Goal: Transaction & Acquisition: Book appointment/travel/reservation

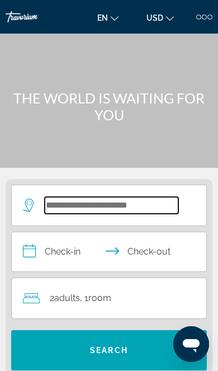
click at [63, 205] on input "Search widget" at bounding box center [112, 205] width 134 height 17
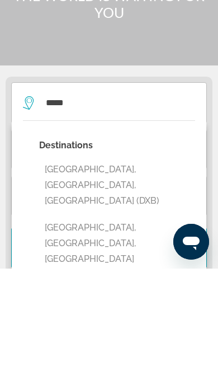
click at [61, 261] on button "[GEOGRAPHIC_DATA], [GEOGRAPHIC_DATA], [GEOGRAPHIC_DATA] (DXB)" at bounding box center [117, 287] width 156 height 53
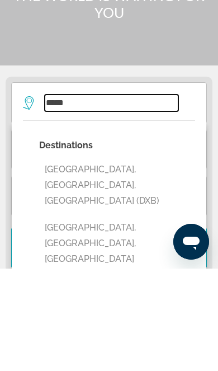
type input "**********"
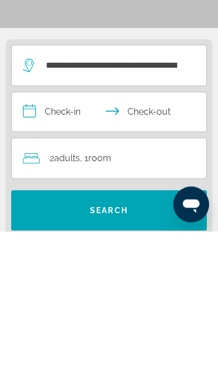
click at [26, 232] on input "**********" at bounding box center [111, 253] width 199 height 42
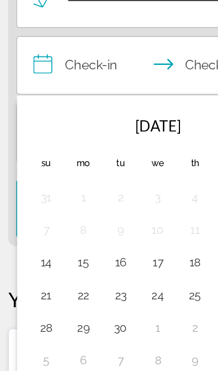
scroll to position [139, 0]
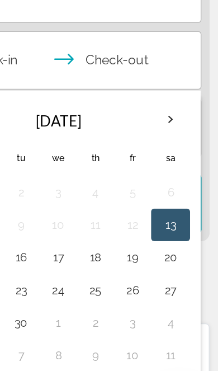
click at [173, 141] on th "Next month" at bounding box center [185, 153] width 25 height 25
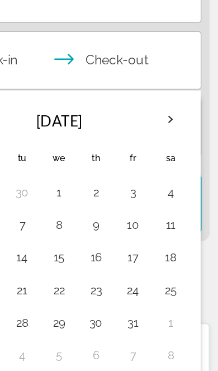
click at [102, 240] on button "15" at bounding box center [108, 248] width 13 height 16
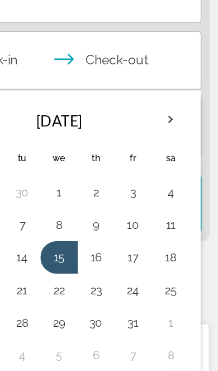
click at [128, 240] on button "16" at bounding box center [134, 248] width 13 height 16
type input "**********"
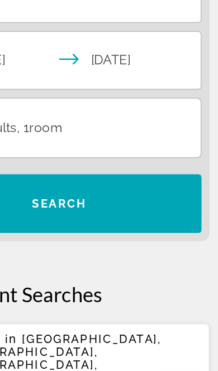
click at [90, 206] on span "Search" at bounding box center [109, 210] width 38 height 9
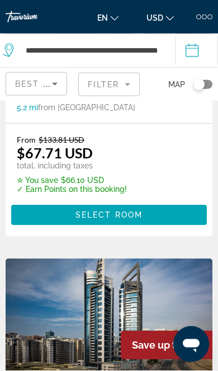
scroll to position [2982, 0]
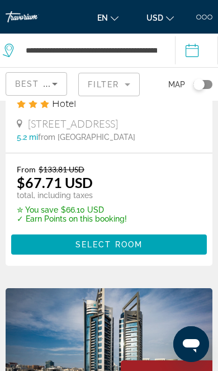
click at [120, 86] on mat-form-field "Filter" at bounding box center [108, 84] width 61 height 23
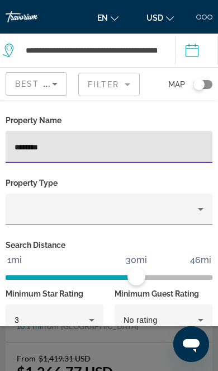
type input "********"
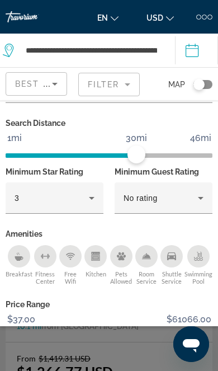
scroll to position [121, 0]
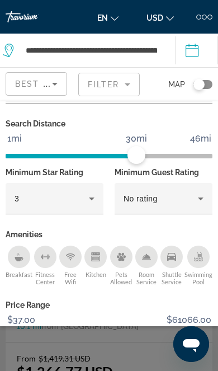
click at [134, 362] on span "Show Results" at bounding box center [138, 366] width 75 height 9
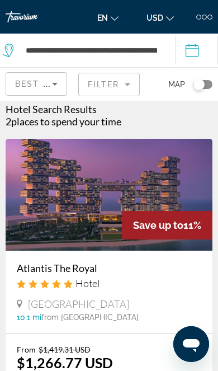
scroll to position [0, 0]
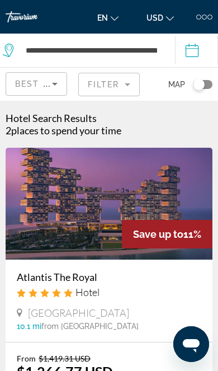
click at [196, 60] on input "**********" at bounding box center [199, 52] width 48 height 37
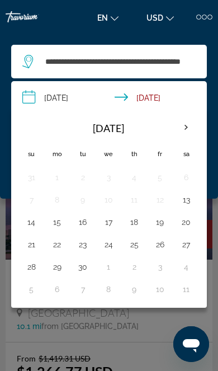
click at [184, 127] on th "Next month" at bounding box center [186, 127] width 25 height 25
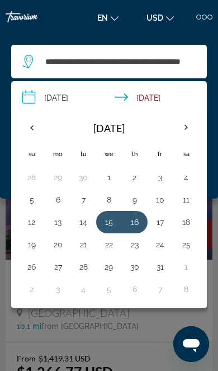
click at [112, 224] on button "15" at bounding box center [108, 222] width 13 height 16
click at [131, 221] on button "16" at bounding box center [134, 222] width 13 height 16
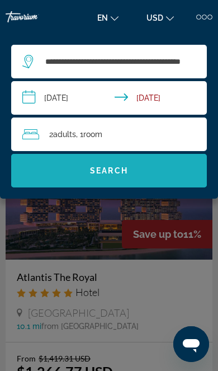
click at [70, 170] on span "Search widget" at bounding box center [109, 170] width 196 height 27
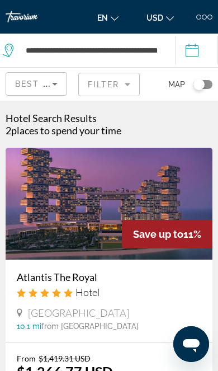
click at [115, 83] on mat-form-field "Filter" at bounding box center [108, 84] width 61 height 23
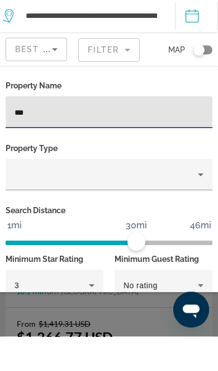
click at [51, 140] on input "***" at bounding box center [109, 146] width 189 height 13
type input "*"
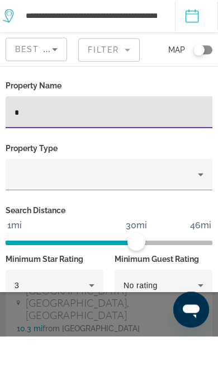
type input "*"
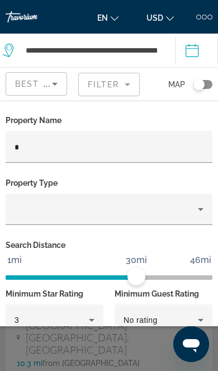
click at [55, 189] on p "Property Type" at bounding box center [109, 183] width 207 height 16
click at [66, 191] on p "Property Type" at bounding box center [109, 183] width 207 height 16
click at [44, 175] on div "Hotel Filters" at bounding box center [109, 169] width 207 height 12
click at [44, 182] on p "Property Type" at bounding box center [109, 183] width 207 height 16
click at [145, 184] on p "Property Type" at bounding box center [109, 183] width 207 height 16
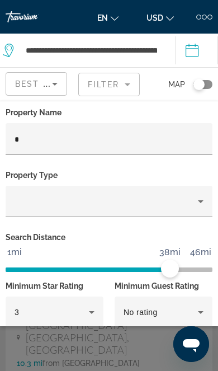
scroll to position [34, 0]
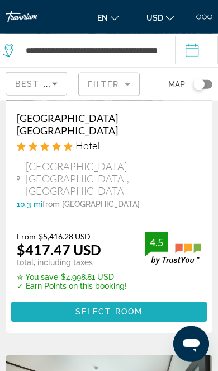
scroll to position [159, 0]
click at [108, 298] on span "Main content" at bounding box center [109, 311] width 196 height 27
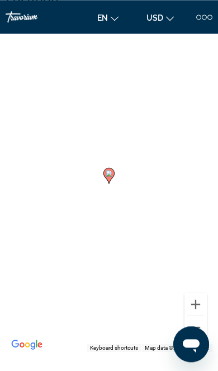
scroll to position [994, 0]
